Goal: Task Accomplishment & Management: Manage account settings

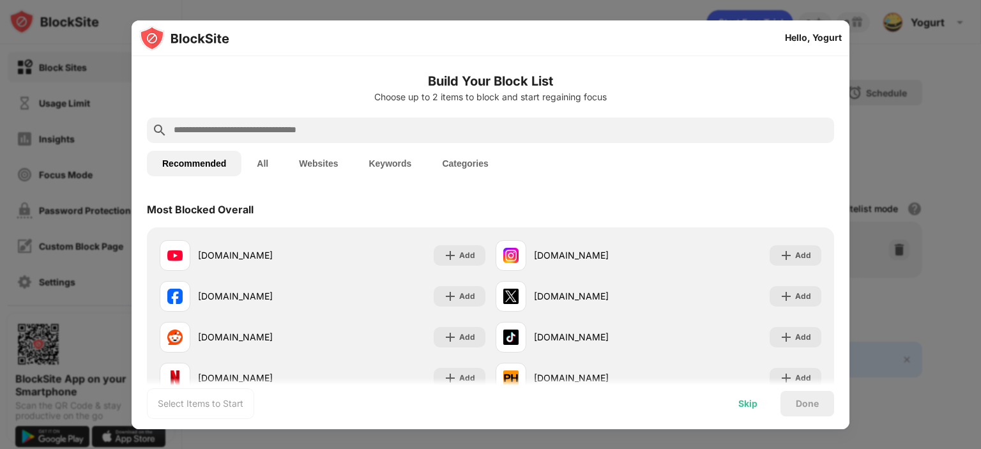
click at [748, 402] on div "Skip" at bounding box center [747, 404] width 19 height 10
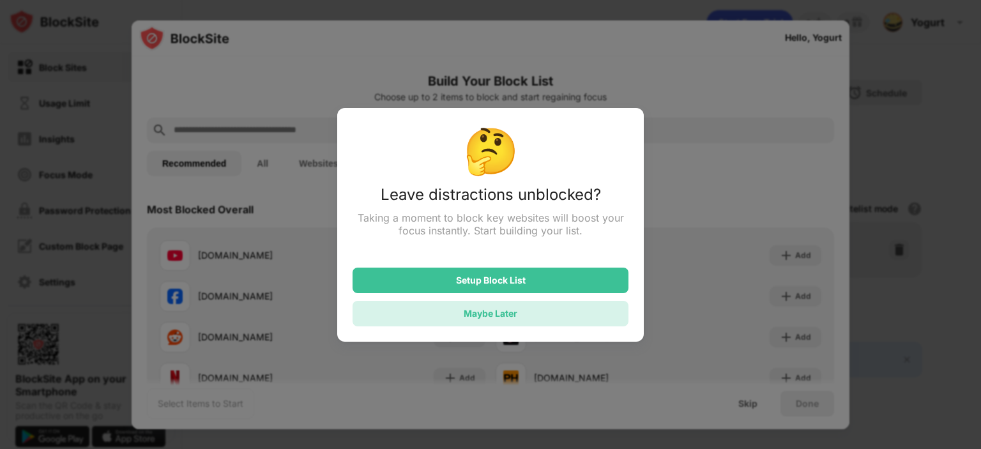
click at [524, 312] on div "Maybe Later" at bounding box center [491, 314] width 276 height 26
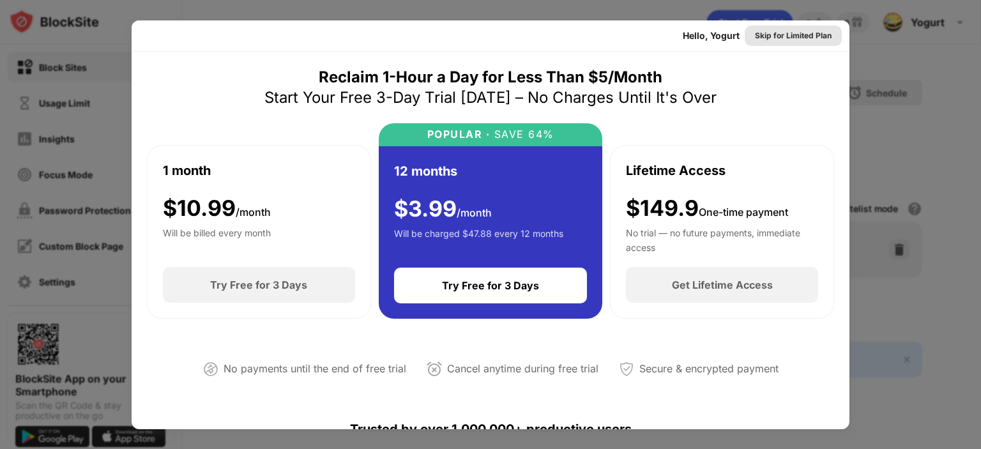
click at [787, 39] on div "Skip for Limited Plan" at bounding box center [793, 35] width 77 height 13
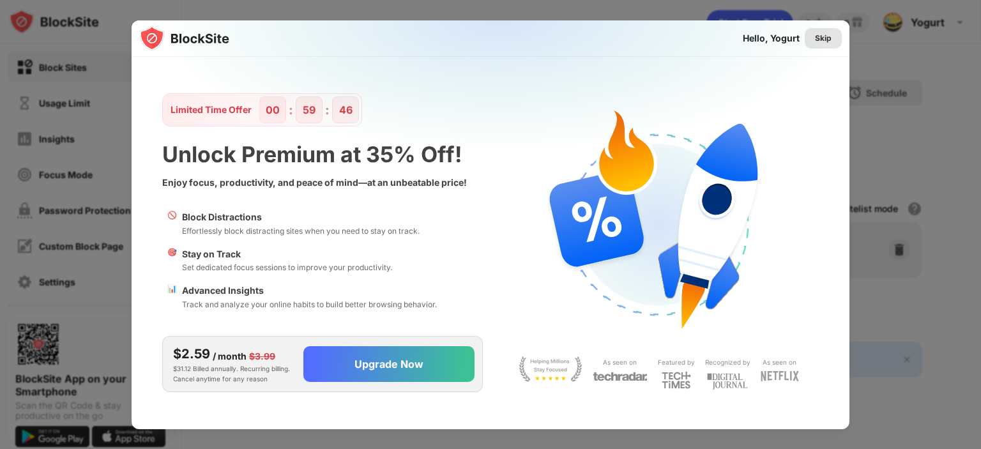
click at [820, 34] on div "Skip" at bounding box center [823, 38] width 17 height 13
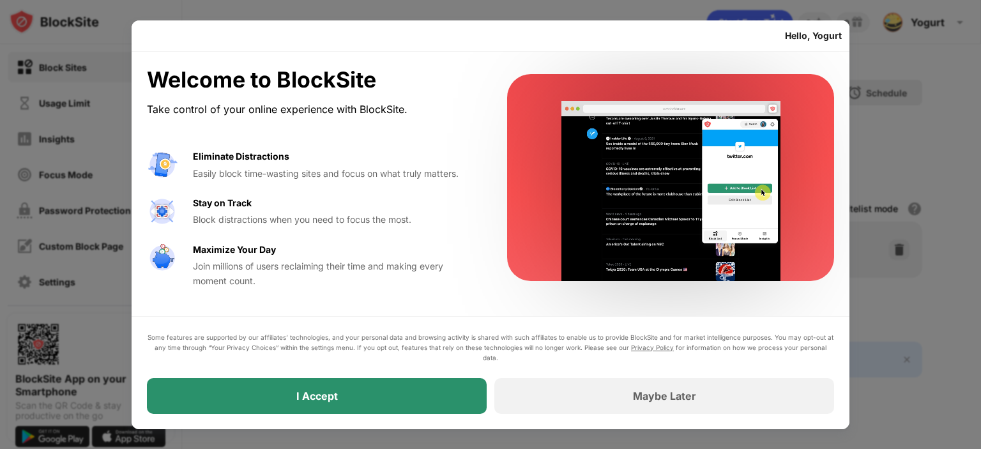
click at [374, 396] on div "I Accept" at bounding box center [317, 396] width 340 height 36
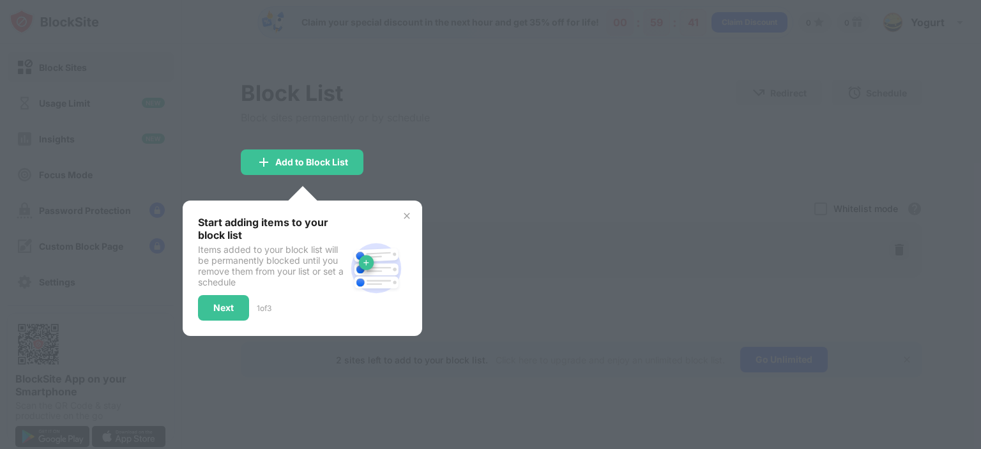
click at [520, 151] on div at bounding box center [490, 224] width 981 height 449
click at [409, 214] on img at bounding box center [407, 216] width 10 height 10
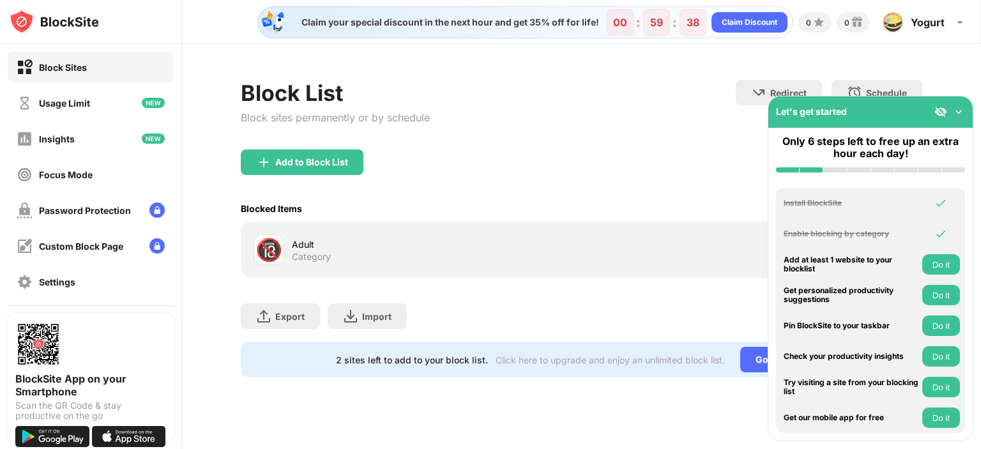
click at [964, 109] on img at bounding box center [958, 111] width 13 height 13
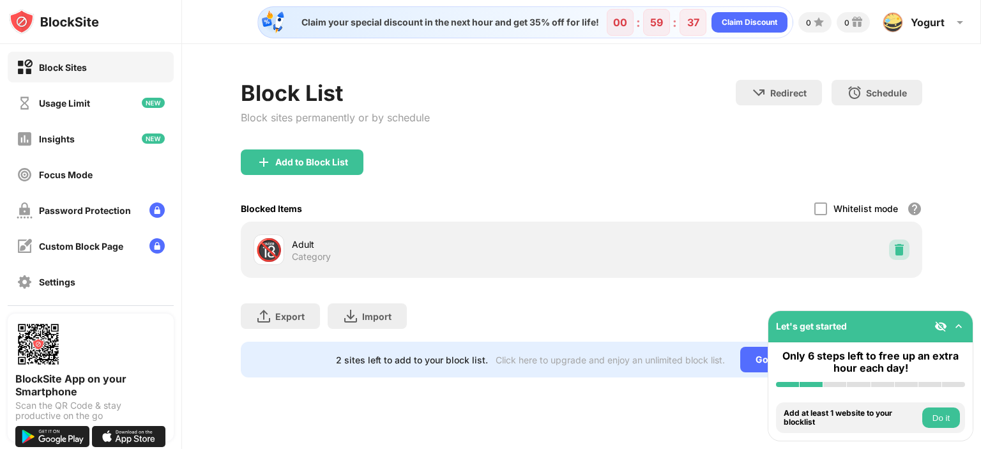
click at [899, 248] on img at bounding box center [899, 249] width 13 height 13
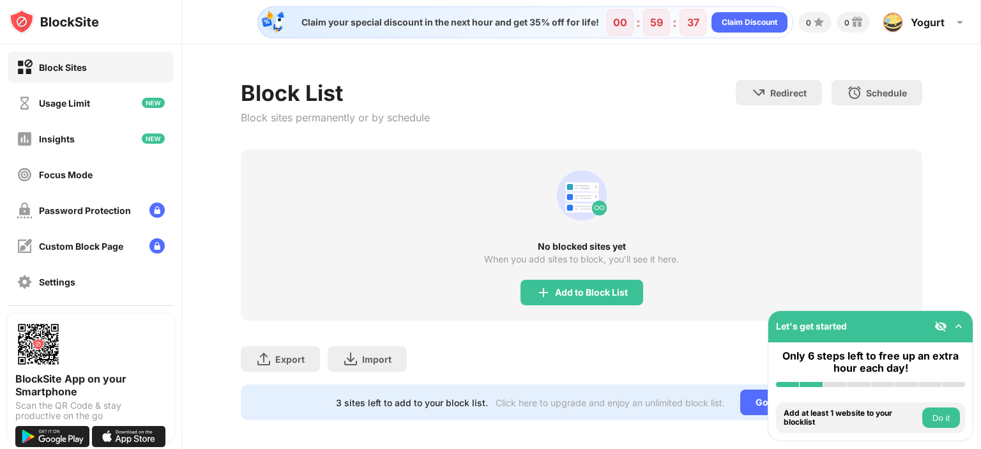
click at [628, 150] on div "No blocked sites yet When you add sites to block, you’ll see it here. Add to Bl…" at bounding box center [581, 234] width 681 height 171
